Goal: Task Accomplishment & Management: Use online tool/utility

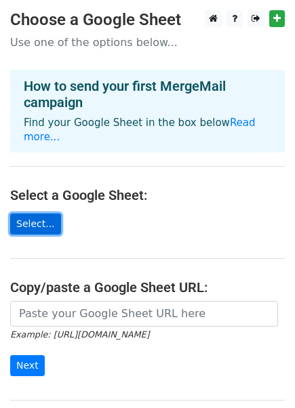
click at [37, 214] on link "Select..." at bounding box center [35, 224] width 51 height 21
